Goal: Information Seeking & Learning: Learn about a topic

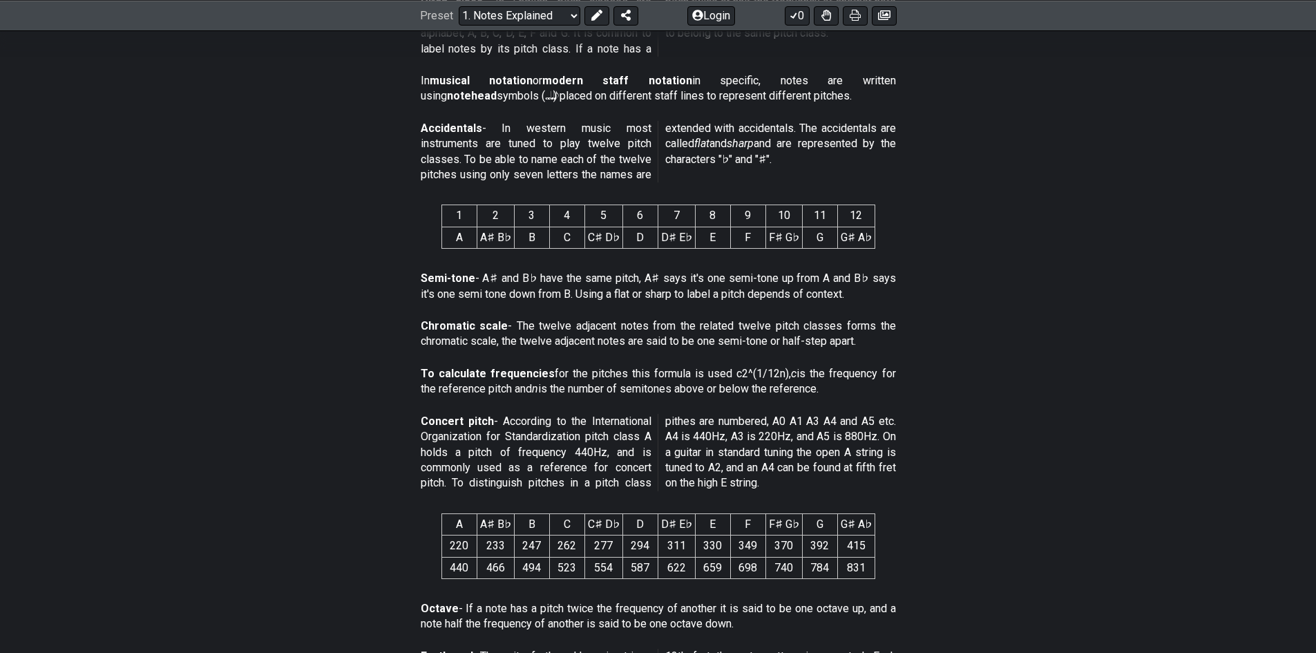
scroll to position [484, 0]
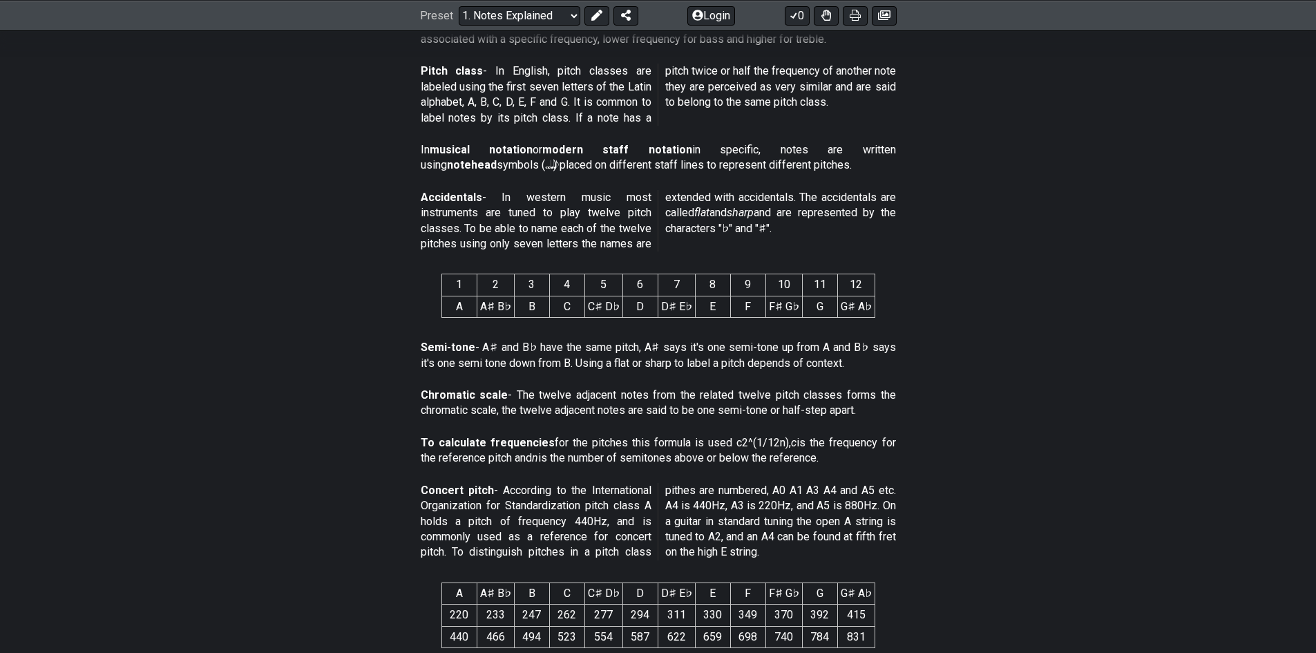
click at [772, 193] on p "Accidentals - In western music most instruments are tuned to play twelve pitch …" at bounding box center [658, 221] width 475 height 62
drag, startPoint x: 733, startPoint y: 197, endPoint x: 926, endPoint y: 223, distance: 195.2
click at [926, 223] on section "Accidentals - In western music most instruments are tuned to play twelve pitch …" at bounding box center [658, 223] width 1316 height 79
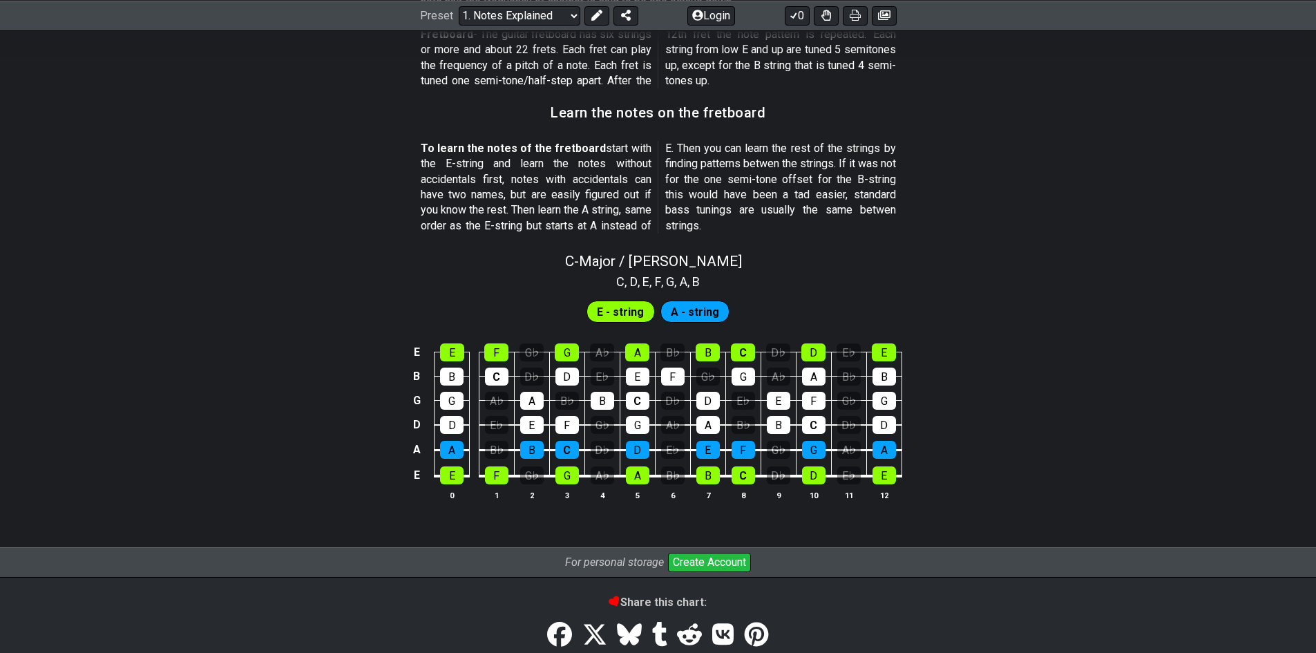
scroll to position [1271, 0]
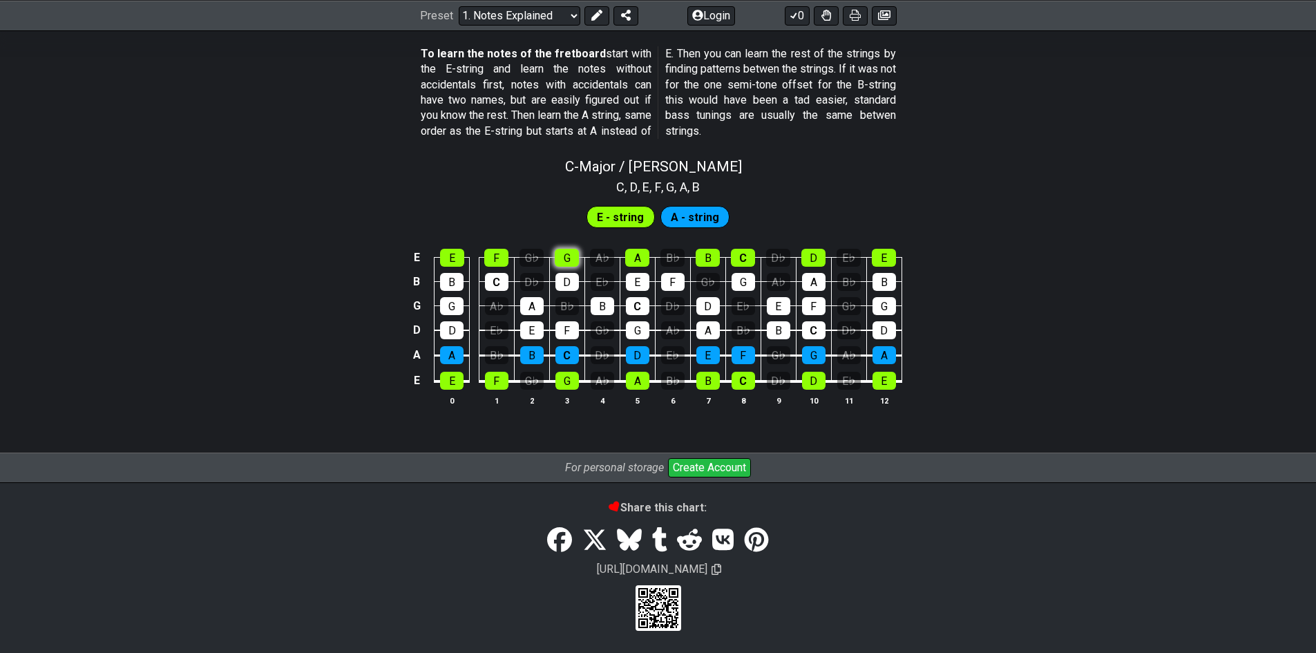
scroll to position [1206, 0]
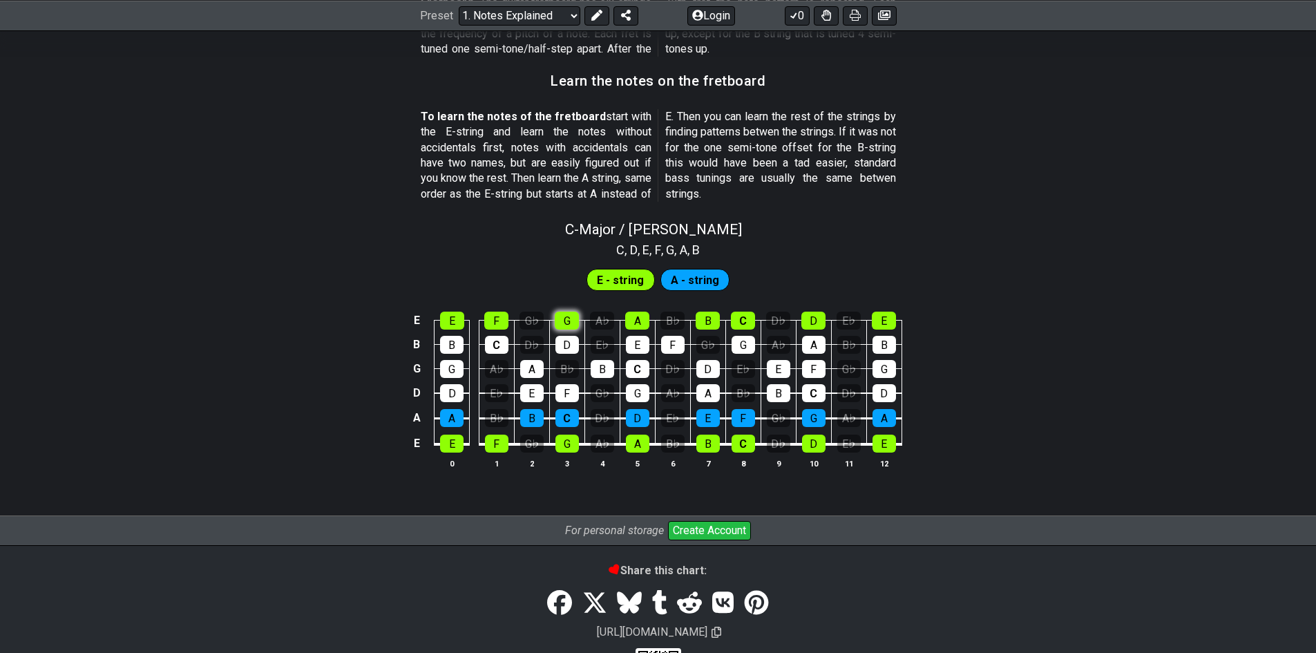
click at [566, 256] on div "C - Major / Ionian C , D , E , F , G , A , B E - string A - string E E F G♭ G A…" at bounding box center [658, 350] width 1316 height 275
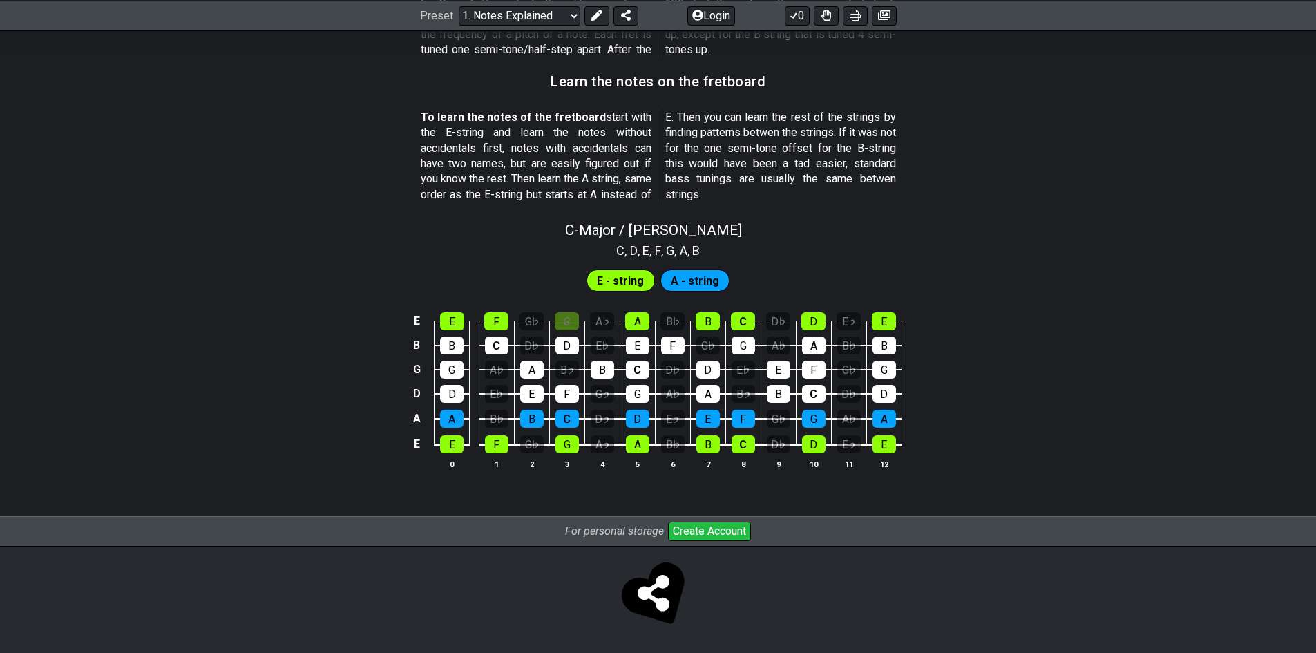
click at [621, 283] on span "E - string" at bounding box center [620, 281] width 47 height 20
click at [709, 285] on span "A - string" at bounding box center [695, 281] width 48 height 20
click at [452, 320] on div "E" at bounding box center [452, 321] width 24 height 18
click at [500, 323] on div "F" at bounding box center [496, 321] width 24 height 18
click at [652, 321] on td "E" at bounding box center [637, 333] width 35 height 24
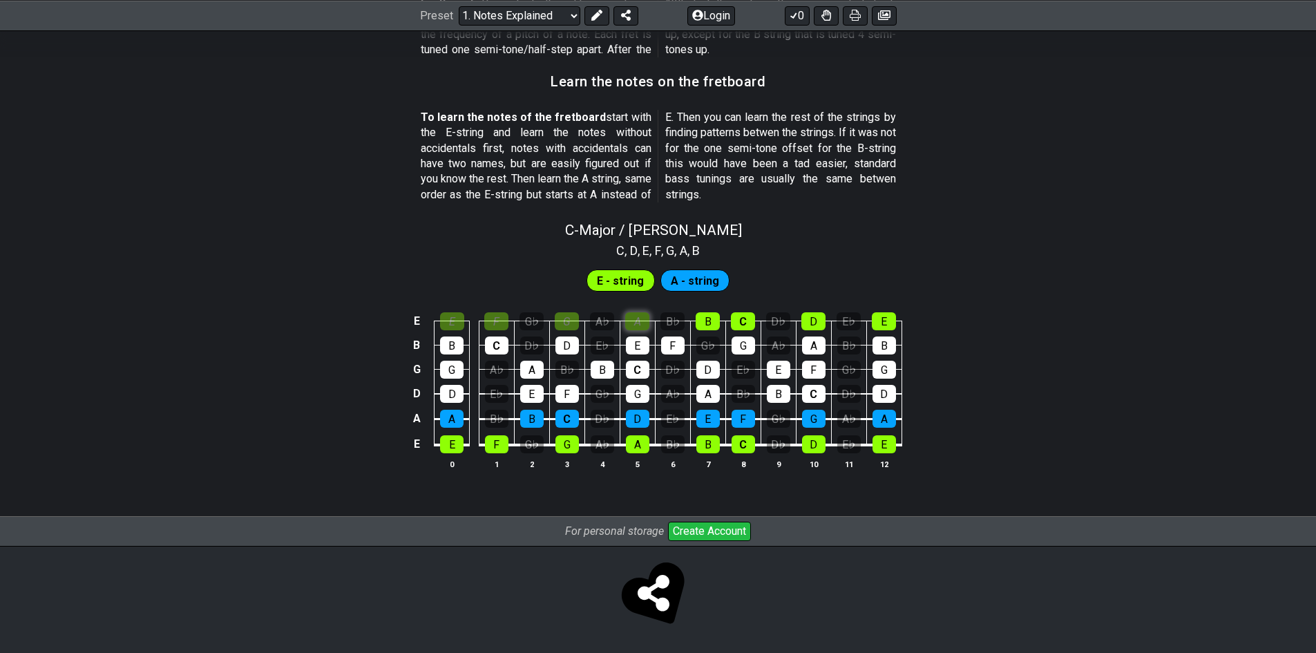
click at [647, 321] on div "A" at bounding box center [637, 321] width 24 height 18
click at [712, 323] on div "B" at bounding box center [708, 321] width 24 height 18
click at [738, 323] on div "C" at bounding box center [743, 321] width 24 height 18
click at [823, 324] on div "D" at bounding box center [813, 321] width 24 height 18
click at [875, 324] on div "E" at bounding box center [884, 321] width 24 height 18
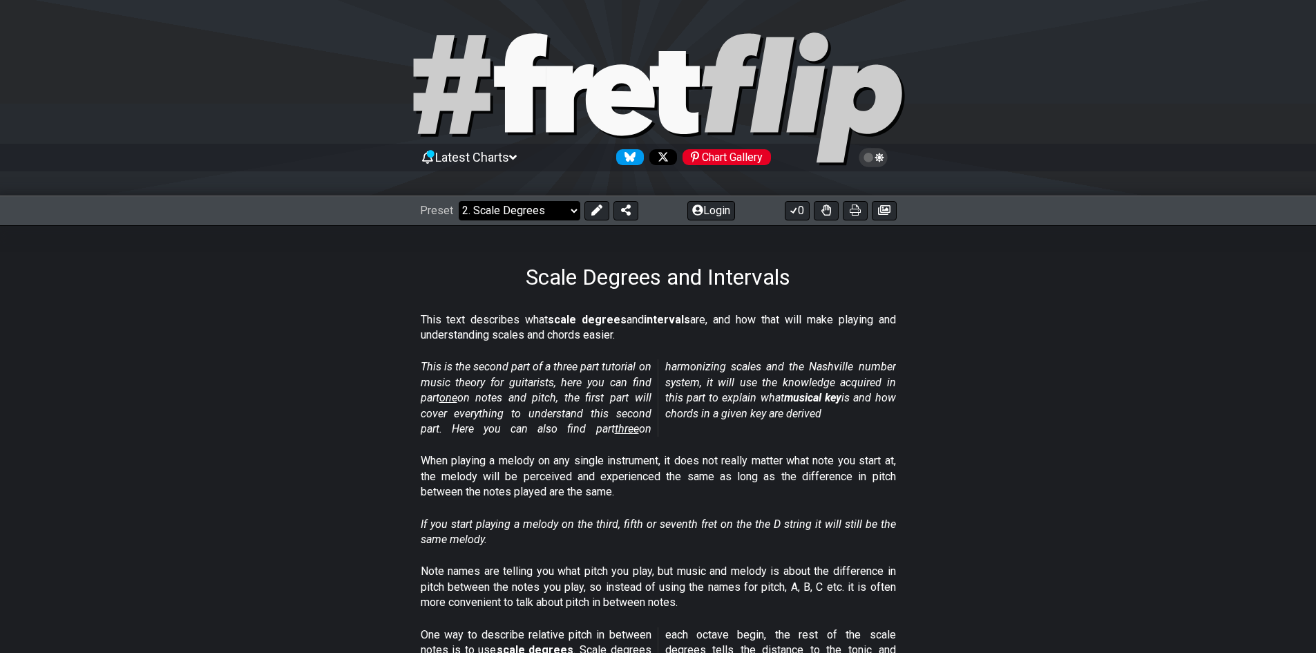
click at [555, 210] on select "Welcome to #fretflip! Initial Preset Custom Preset Minor Pentatonic Major Penta…" at bounding box center [520, 210] width 122 height 19
click at [797, 364] on em "This is the second part of a three part tutorial on music theory for guitarists…" at bounding box center [658, 397] width 475 height 75
click at [516, 159] on icon at bounding box center [513, 157] width 8 height 12
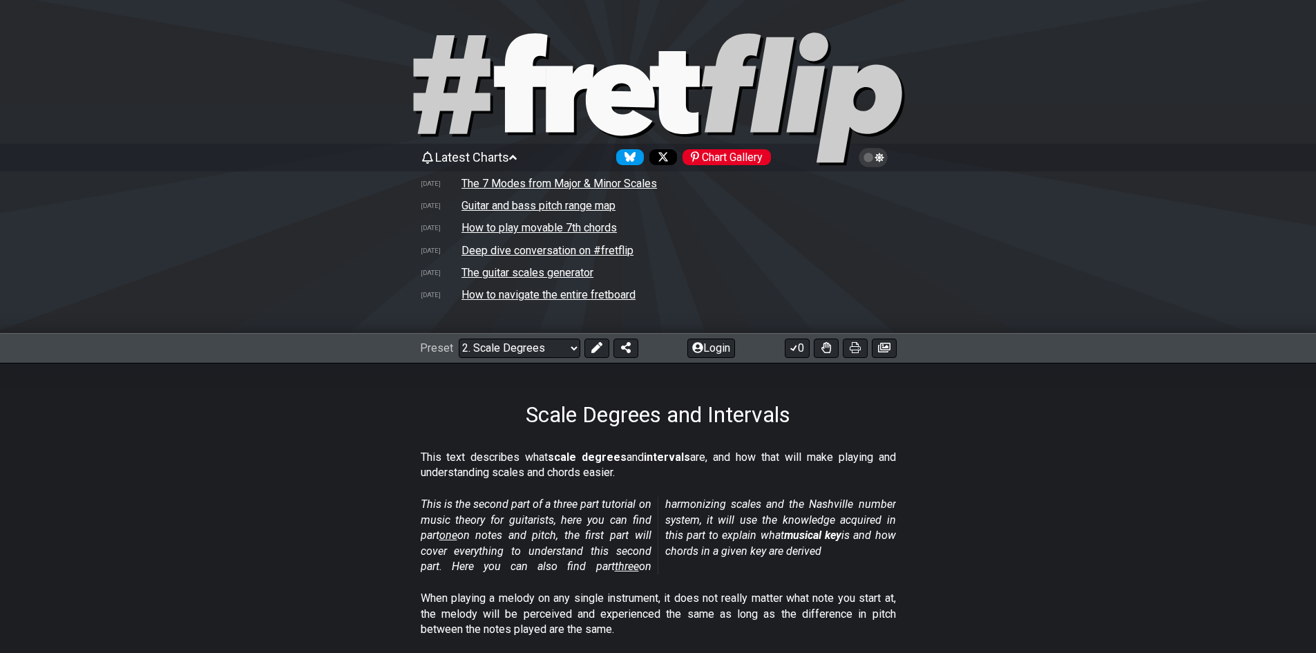
click at [516, 159] on icon at bounding box center [513, 157] width 8 height 12
